Goal: Navigation & Orientation: Find specific page/section

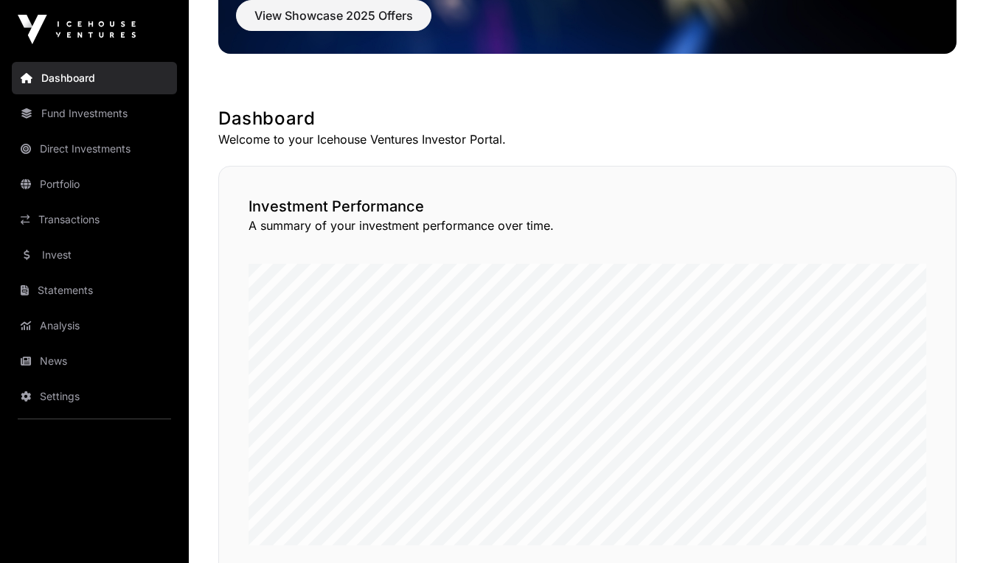
scroll to position [53, 0]
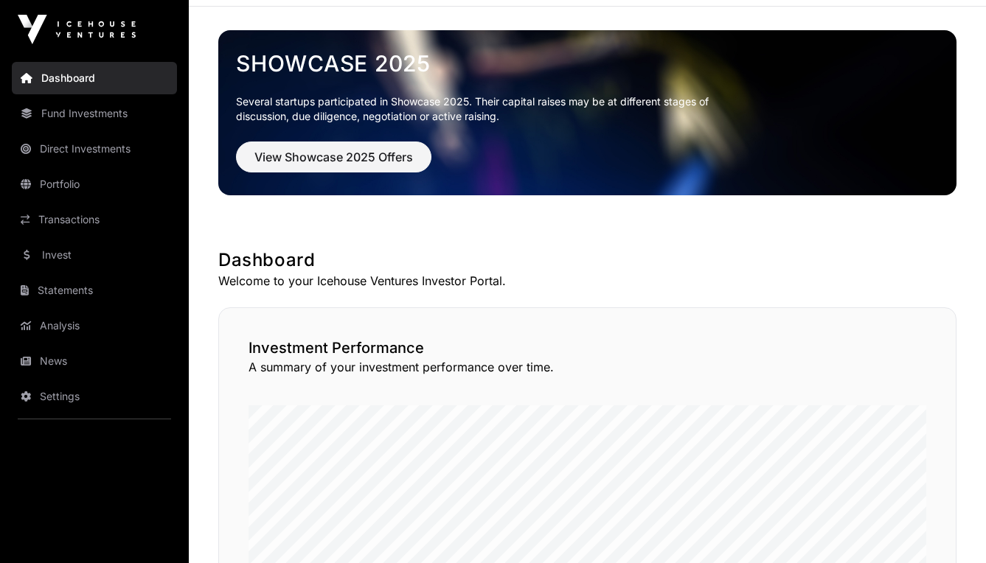
click at [112, 152] on link "Direct Investments" at bounding box center [94, 149] width 165 height 32
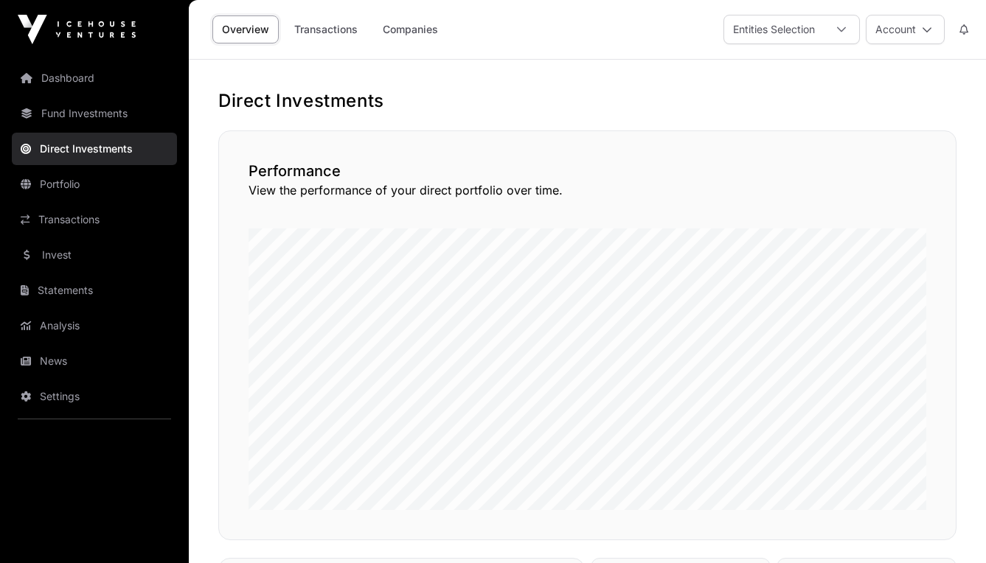
click at [409, 37] on link "Companies" at bounding box center [410, 29] width 74 height 28
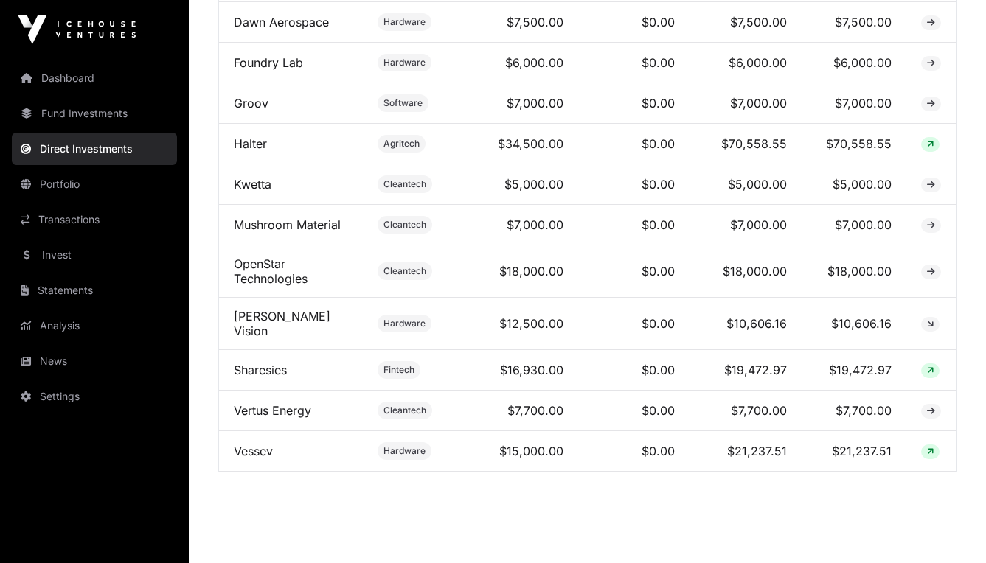
scroll to position [727, 0]
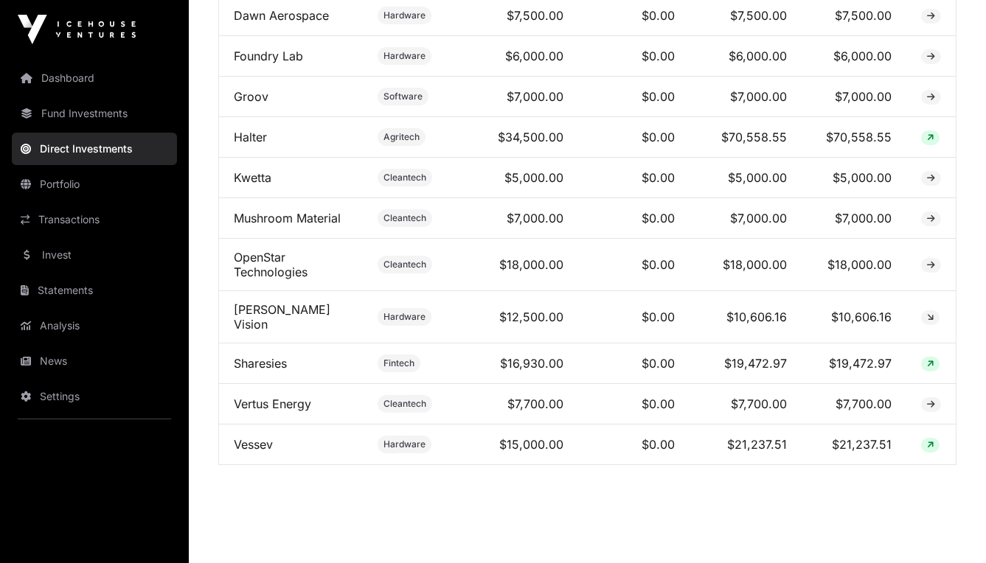
click at [541, 357] on td "$16,930.00" at bounding box center [520, 364] width 116 height 41
click at [503, 374] on td "$16,930.00" at bounding box center [520, 364] width 116 height 41
click at [263, 367] on link "Sharesies" at bounding box center [260, 363] width 53 height 15
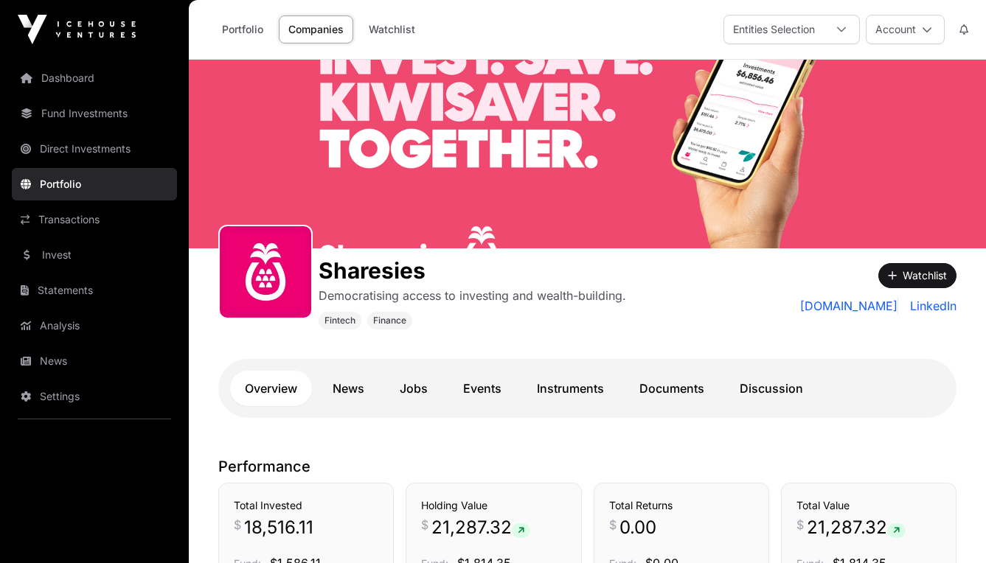
click at [111, 156] on link "Direct Investments" at bounding box center [94, 149] width 165 height 32
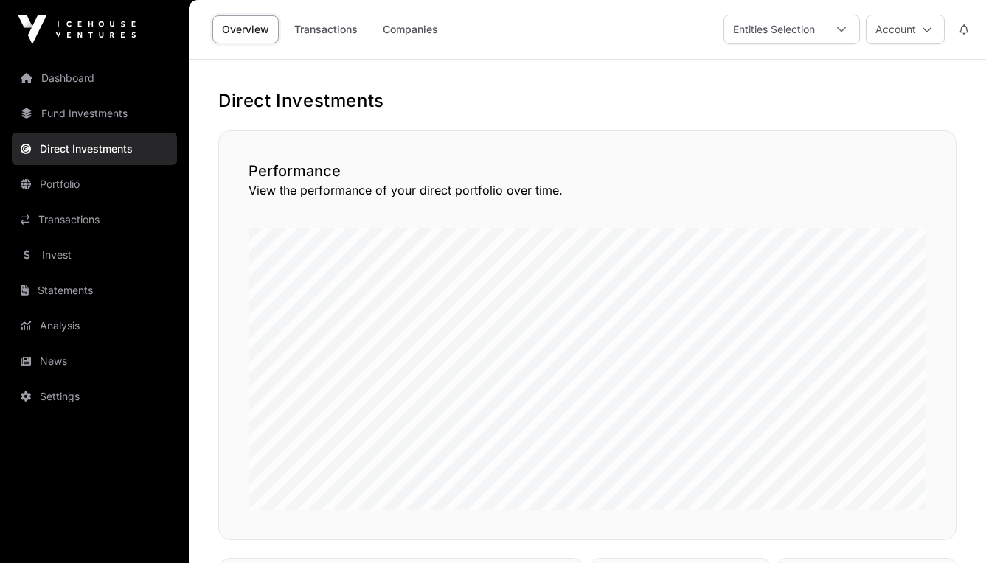
click at [421, 27] on link "Companies" at bounding box center [410, 29] width 74 height 28
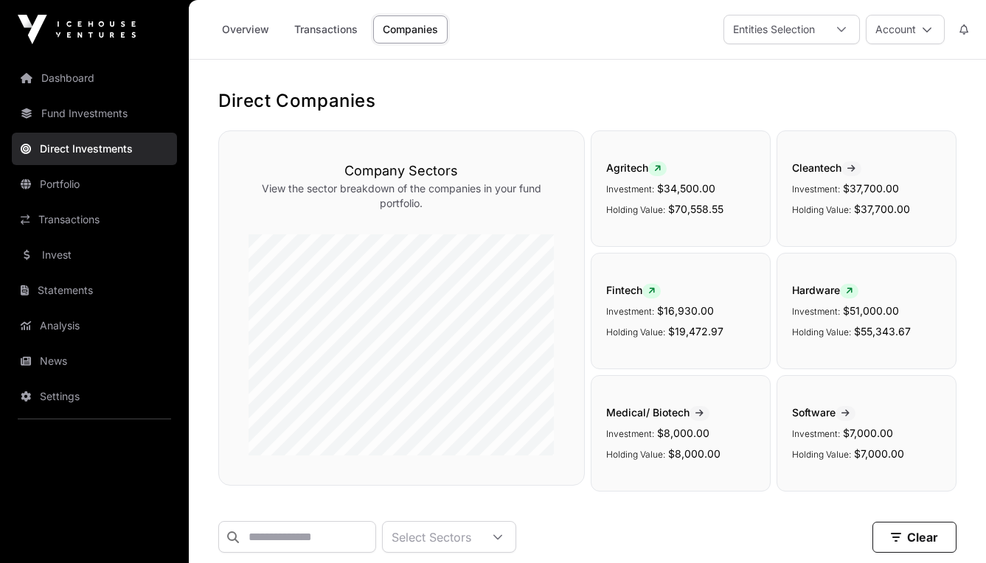
click at [337, 35] on link "Transactions" at bounding box center [326, 29] width 83 height 28
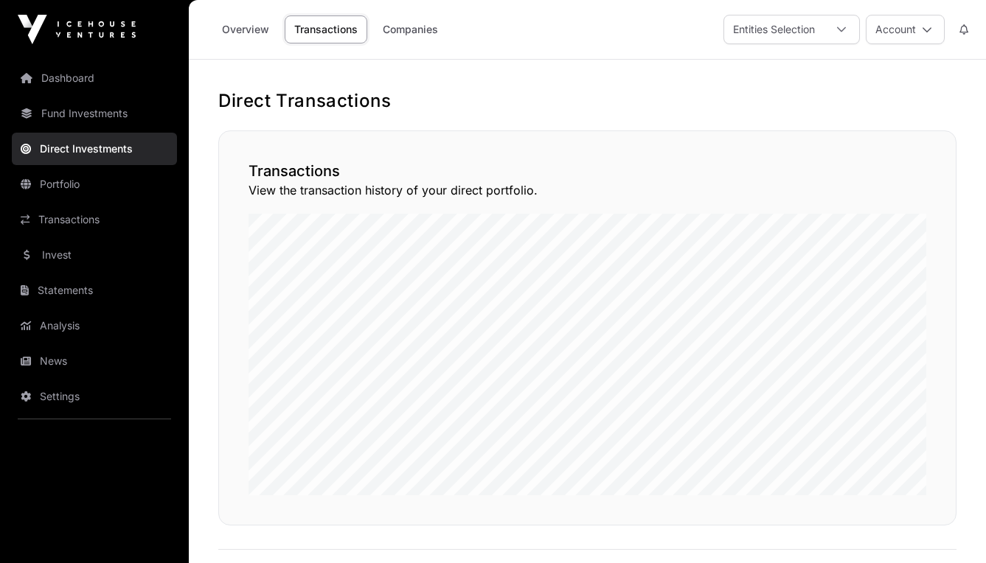
click at [87, 77] on link "Dashboard" at bounding box center [94, 78] width 165 height 32
